Goal: Find specific page/section: Find specific page/section

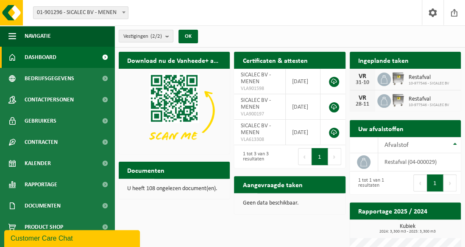
click at [170, 173] on h2 "Documenten" at bounding box center [146, 169] width 54 height 17
click at [178, 190] on p "U heeft 108 ongelezen document(en)." at bounding box center [174, 189] width 94 height 6
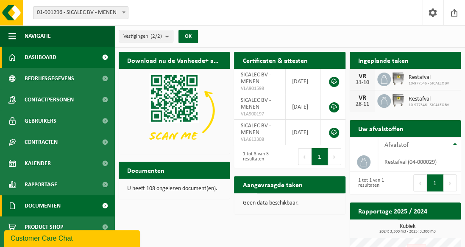
click at [98, 206] on span at bounding box center [104, 205] width 19 height 21
click at [31, 208] on span "Documenten" at bounding box center [43, 205] width 36 height 21
click at [33, 208] on span "Documenten" at bounding box center [43, 205] width 36 height 21
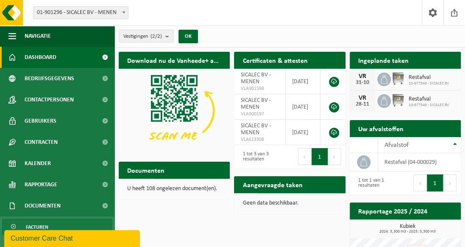
drag, startPoint x: 43, startPoint y: 222, endPoint x: 49, endPoint y: 222, distance: 5.9
click at [44, 222] on span "Facturen" at bounding box center [37, 227] width 22 height 16
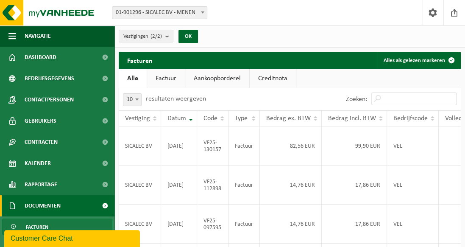
click at [165, 80] on link "Factuur" at bounding box center [166, 78] width 38 height 19
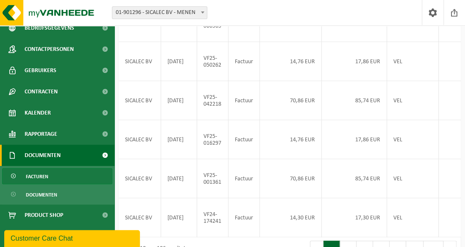
scroll to position [297, 0]
